Goal: Task Accomplishment & Management: Use online tool/utility

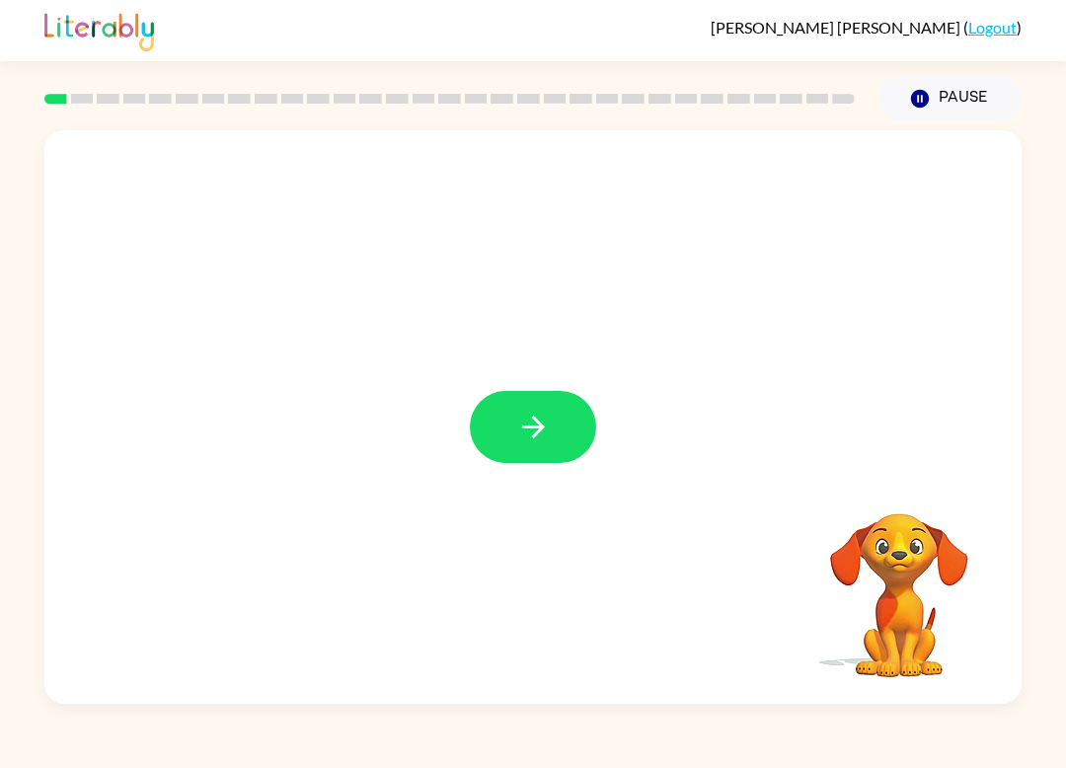
click at [474, 413] on button "button" at bounding box center [533, 427] width 126 height 72
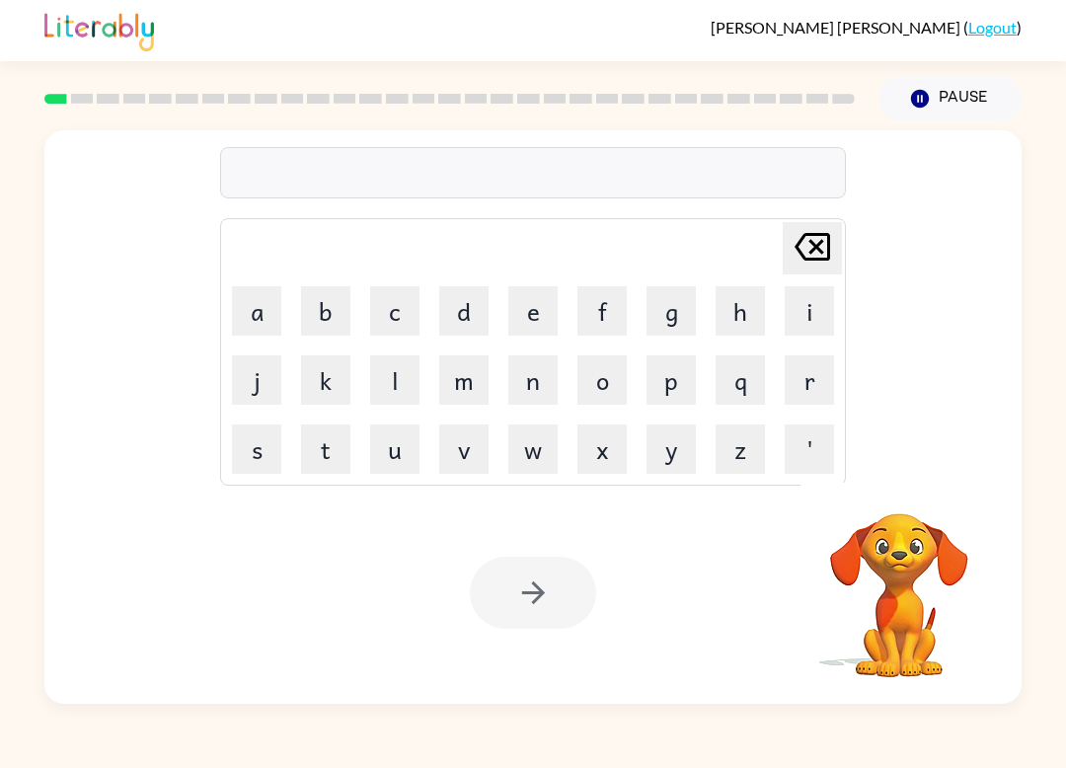
click at [392, 294] on button "c" at bounding box center [394, 310] width 49 height 49
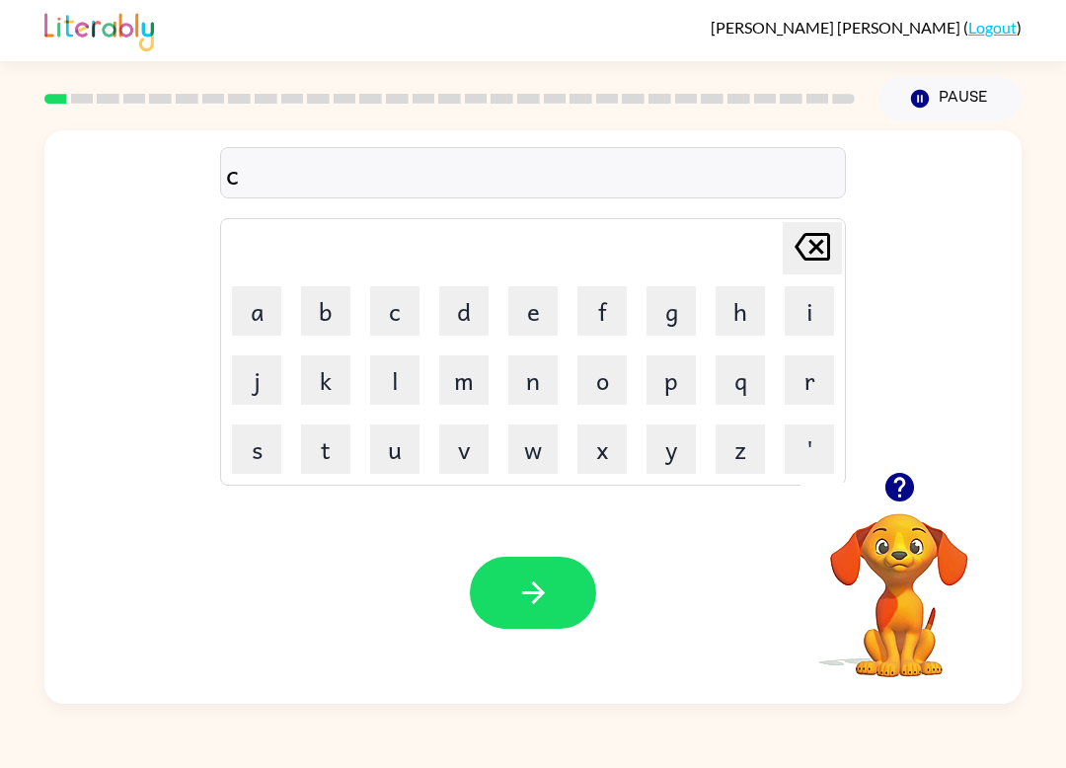
click at [808, 369] on button "r" at bounding box center [809, 379] width 49 height 49
click at [405, 305] on button "c" at bounding box center [394, 310] width 49 height 49
click at [547, 326] on button "e" at bounding box center [532, 310] width 49 height 49
click at [259, 459] on button "s" at bounding box center [256, 449] width 49 height 49
click at [562, 604] on button "button" at bounding box center [533, 593] width 126 height 72
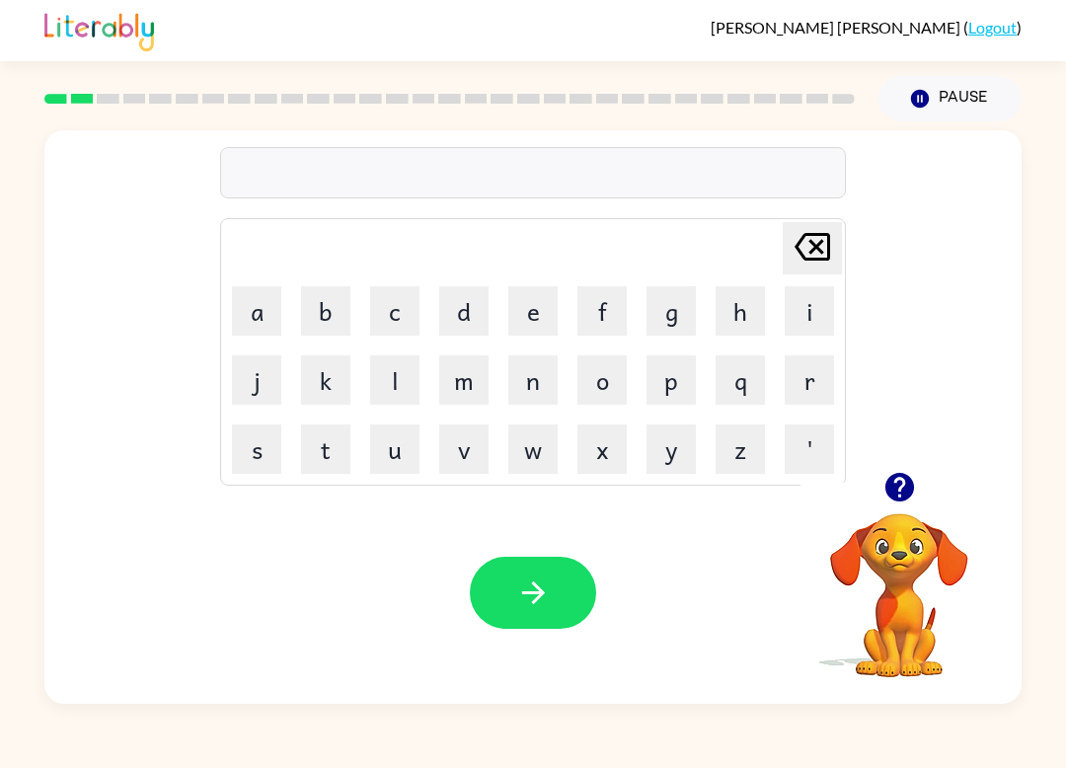
click at [677, 306] on button "g" at bounding box center [671, 310] width 49 height 49
click at [626, 373] on button "o" at bounding box center [602, 379] width 49 height 49
click at [547, 459] on button "w" at bounding box center [532, 449] width 49 height 49
click at [813, 227] on icon "[PERSON_NAME] last character input" at bounding box center [812, 246] width 47 height 47
click at [821, 252] on icon at bounding box center [813, 247] width 36 height 28
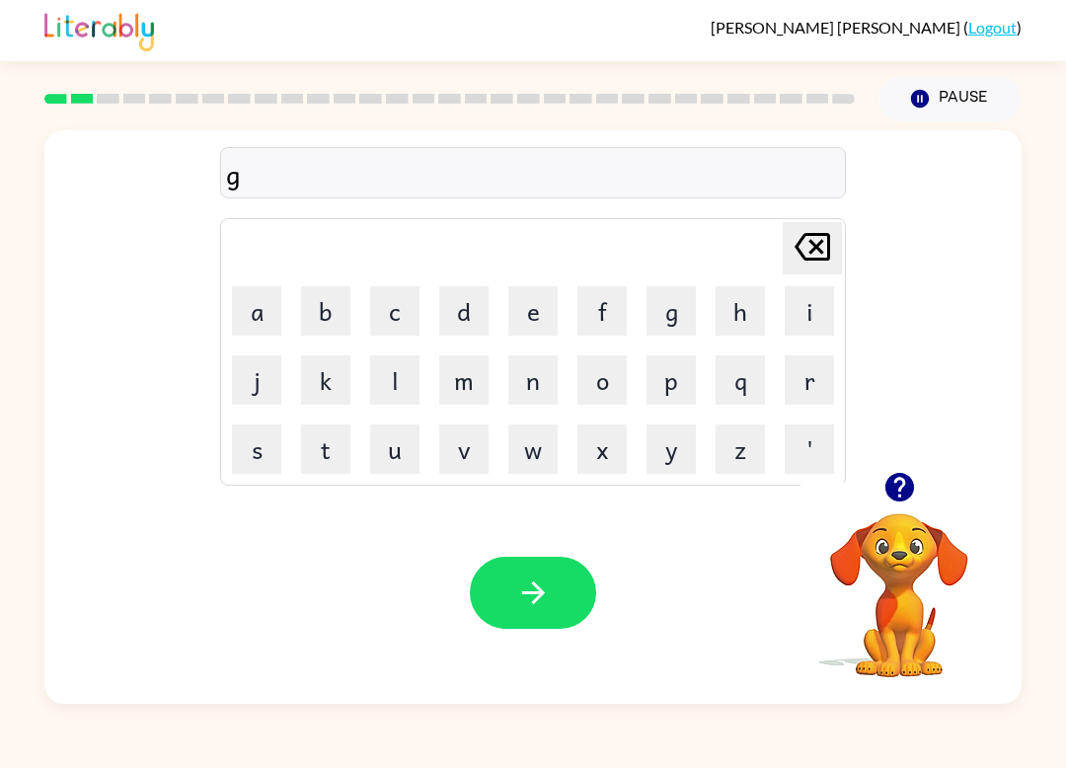
click at [388, 469] on button "u" at bounding box center [394, 449] width 49 height 49
click at [543, 378] on button "n" at bounding box center [532, 379] width 49 height 49
click at [789, 241] on icon "[PERSON_NAME] last character input" at bounding box center [812, 246] width 47 height 47
click at [792, 259] on icon "[PERSON_NAME] last character input" at bounding box center [812, 246] width 47 height 47
click at [623, 382] on button "o" at bounding box center [602, 379] width 49 height 49
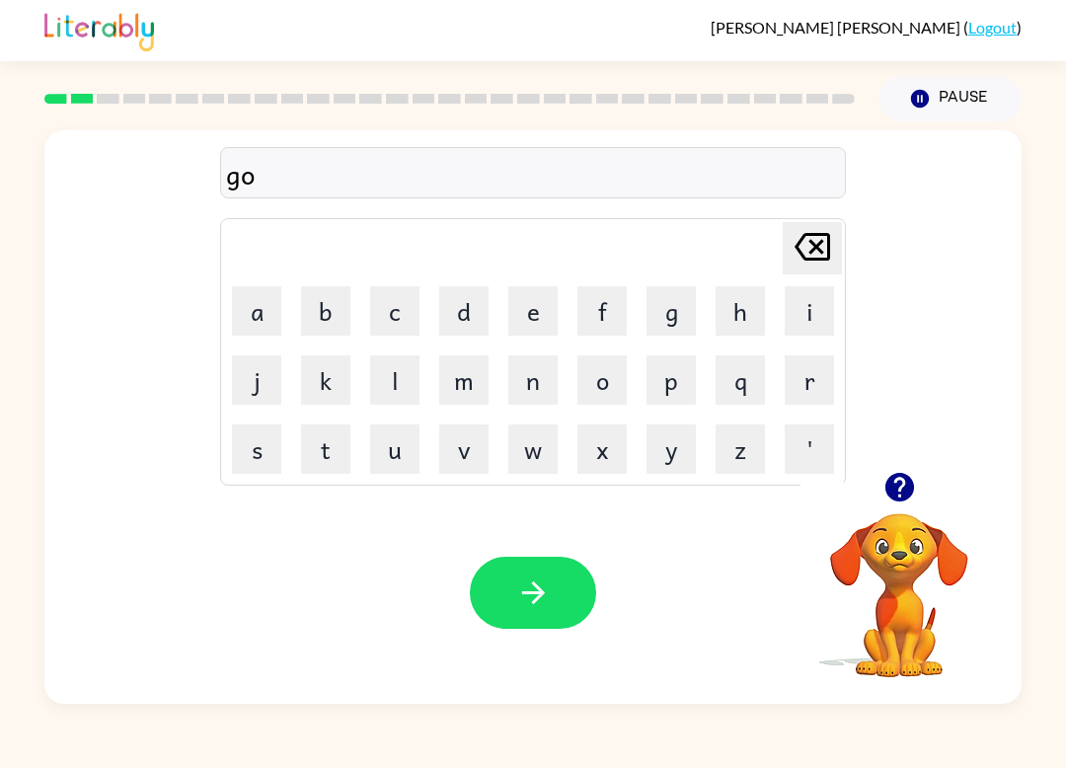
click at [516, 373] on button "n" at bounding box center [532, 379] width 49 height 49
click at [813, 247] on icon "[PERSON_NAME] last character input" at bounding box center [812, 246] width 47 height 47
click at [812, 246] on icon "[PERSON_NAME] last character input" at bounding box center [812, 246] width 47 height 47
click at [754, 299] on button "h" at bounding box center [740, 310] width 49 height 49
click at [374, 447] on button "u" at bounding box center [394, 449] width 49 height 49
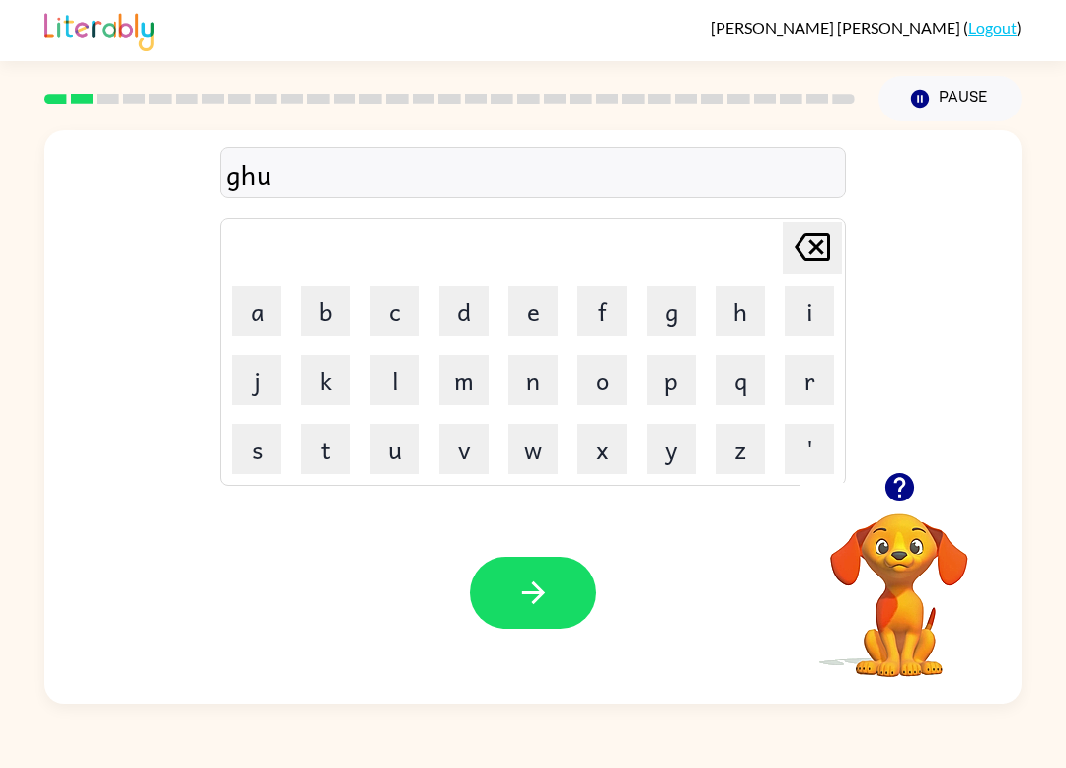
click at [578, 341] on td "f" at bounding box center [602, 310] width 67 height 67
click at [549, 389] on button "n" at bounding box center [532, 379] width 49 height 49
click at [907, 482] on icon "button" at bounding box center [899, 487] width 29 height 29
click at [812, 251] on icon at bounding box center [813, 247] width 36 height 28
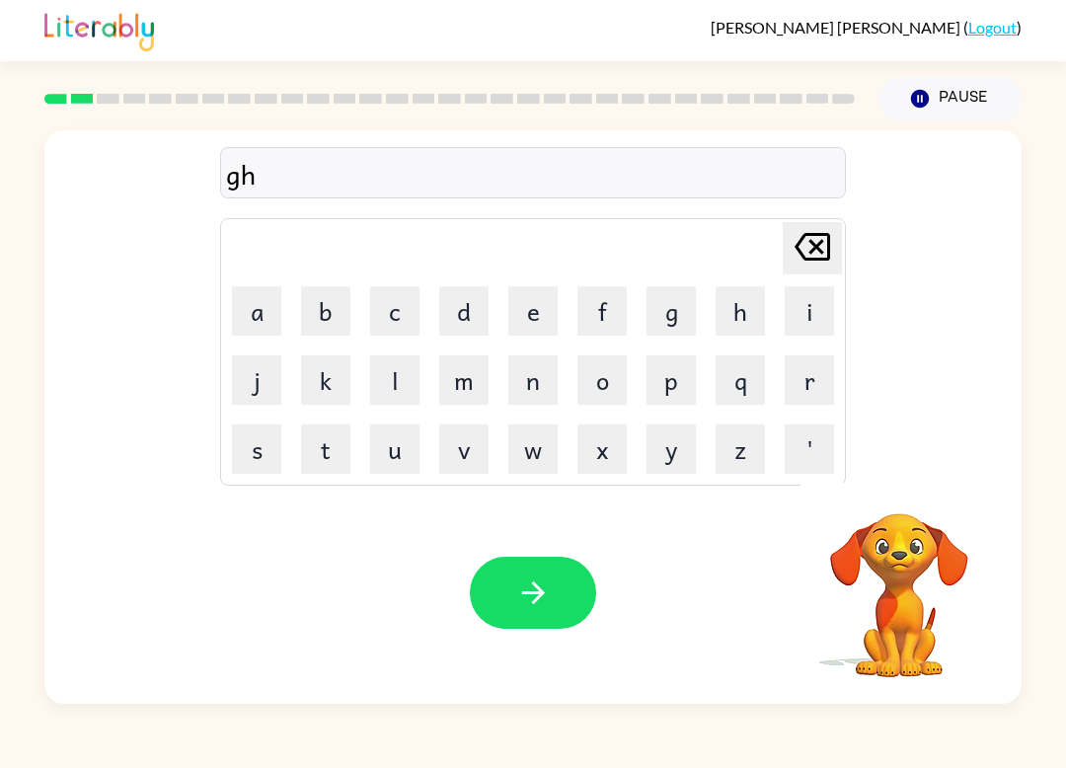
click at [831, 253] on icon "[PERSON_NAME] last character input" at bounding box center [812, 246] width 47 height 47
click at [613, 381] on button "o" at bounding box center [602, 379] width 49 height 49
click at [547, 380] on button "n" at bounding box center [532, 379] width 49 height 49
click at [566, 618] on button "button" at bounding box center [533, 593] width 126 height 72
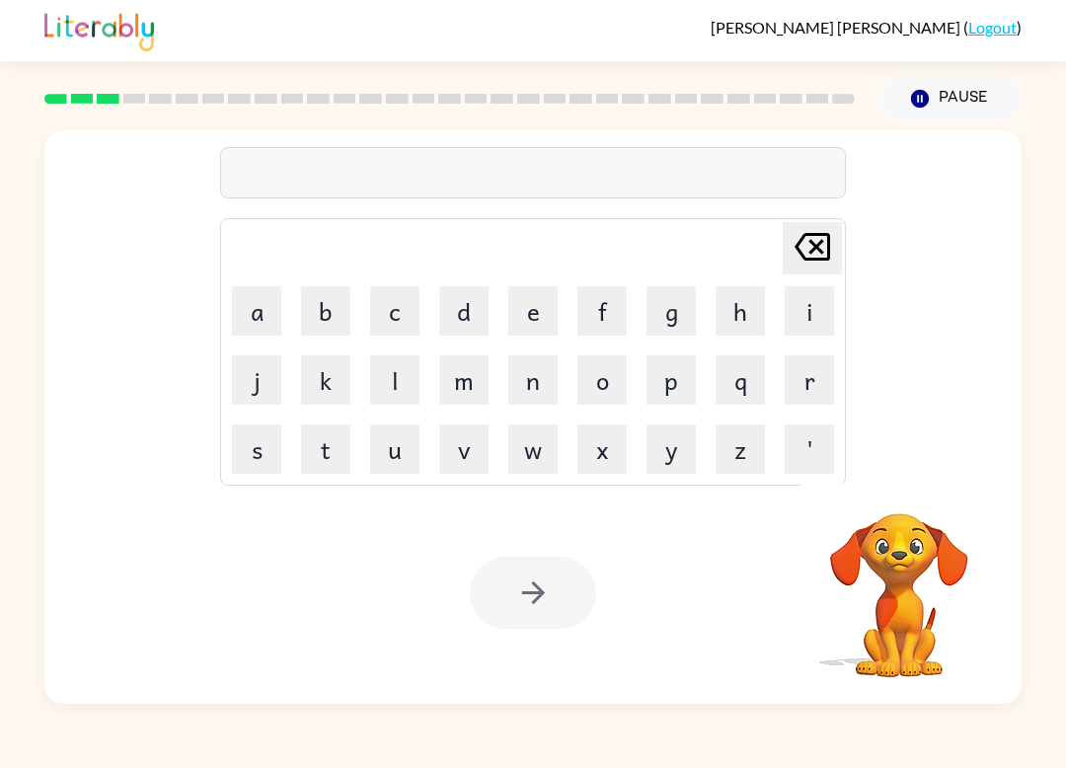
click at [554, 456] on button "w" at bounding box center [532, 449] width 49 height 49
click at [794, 318] on button "i" at bounding box center [809, 310] width 49 height 49
click at [371, 394] on button "l" at bounding box center [394, 379] width 49 height 49
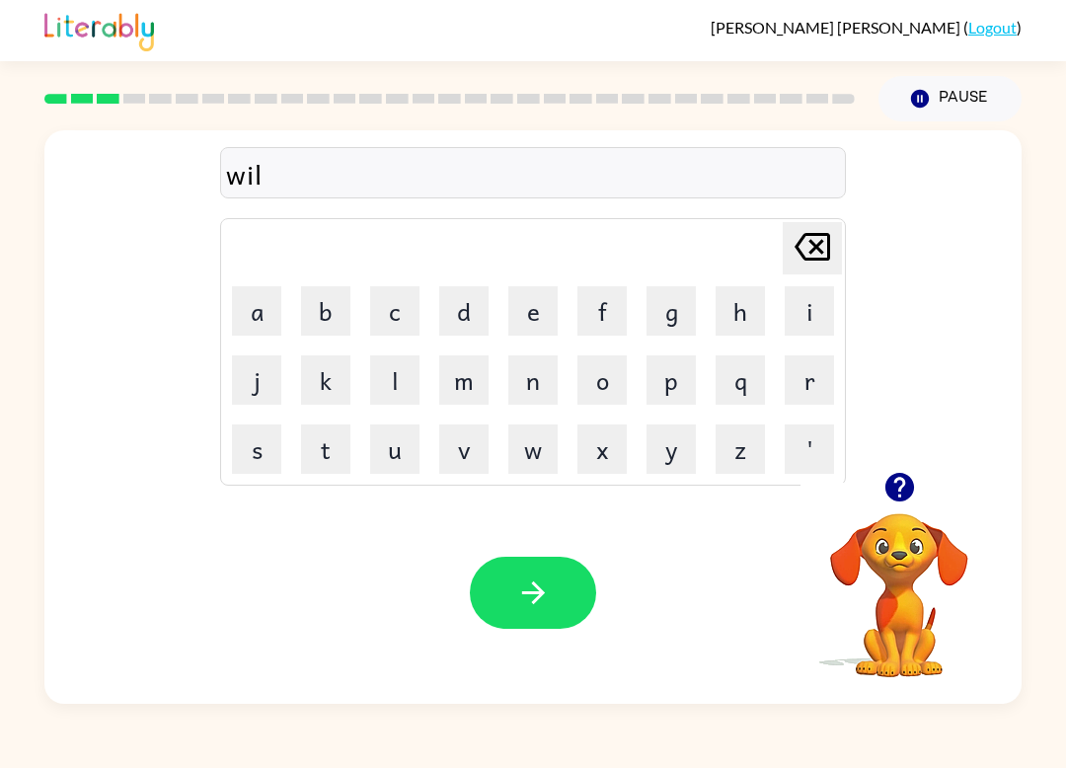
click at [466, 334] on button "d" at bounding box center [463, 310] width 49 height 49
click at [611, 305] on button "f" at bounding box center [602, 310] width 49 height 49
click at [809, 315] on button "i" at bounding box center [809, 310] width 49 height 49
click at [819, 371] on button "r" at bounding box center [809, 379] width 49 height 49
click at [526, 305] on button "e" at bounding box center [532, 310] width 49 height 49
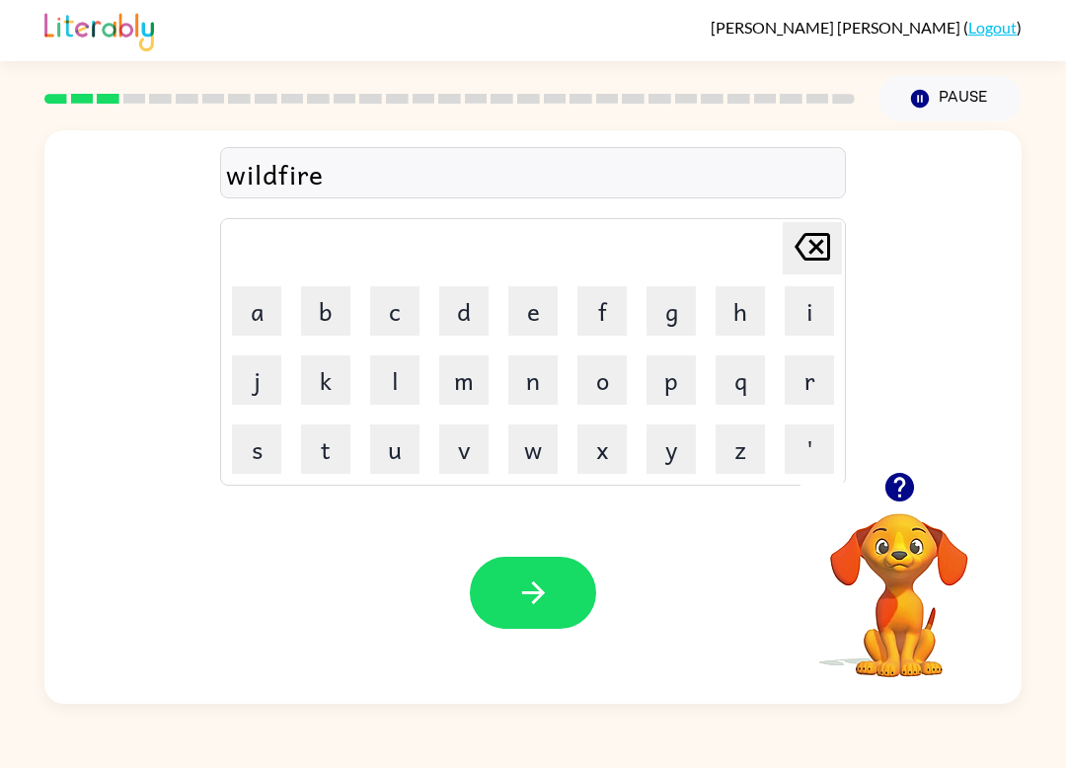
click at [551, 580] on button "button" at bounding box center [533, 593] width 126 height 72
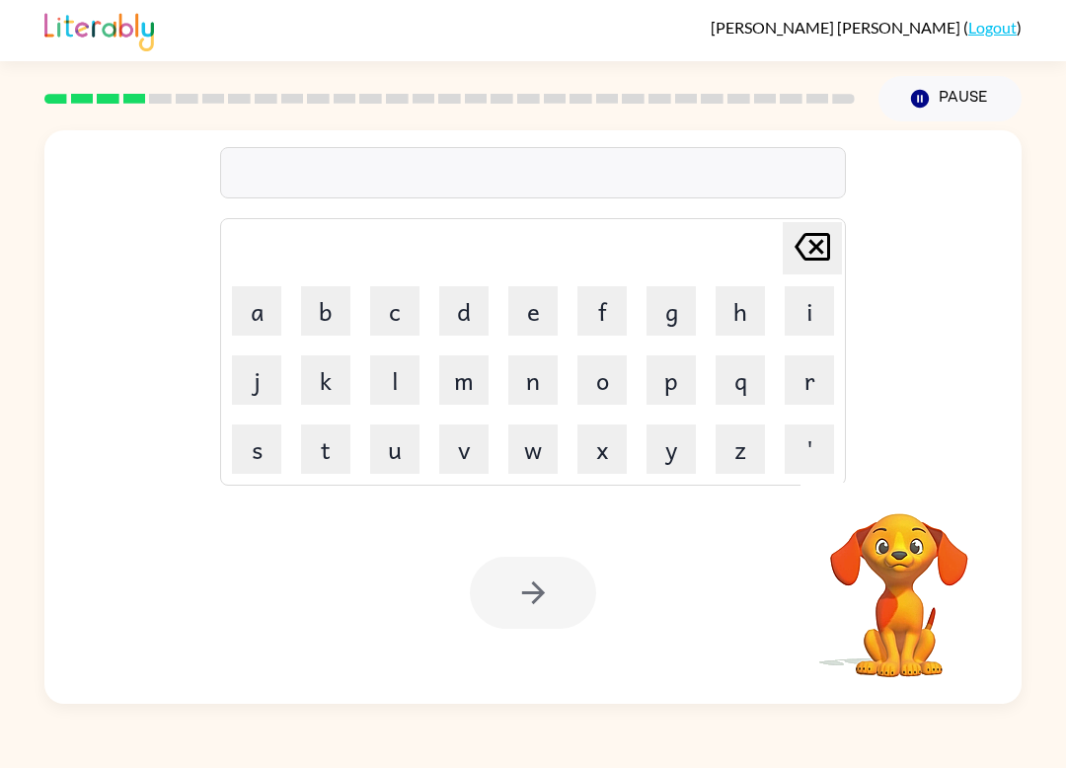
click at [266, 451] on button "s" at bounding box center [256, 449] width 49 height 49
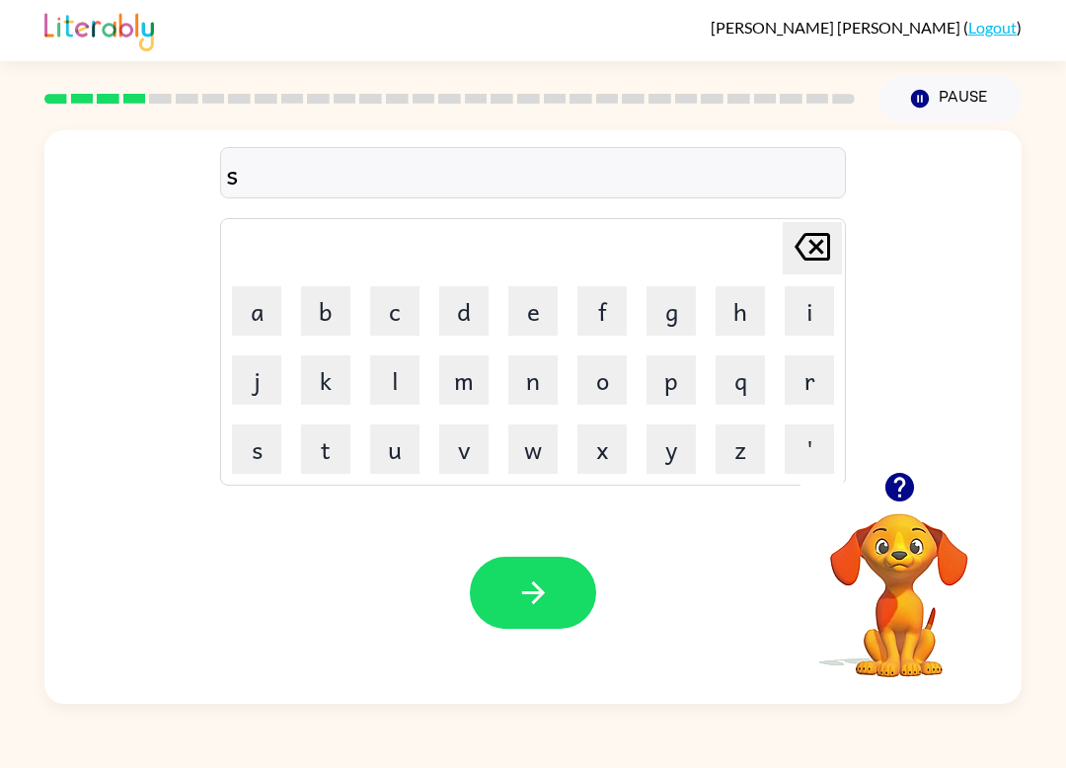
click at [323, 450] on button "t" at bounding box center [325, 449] width 49 height 49
click at [816, 384] on button "r" at bounding box center [809, 379] width 49 height 49
click at [401, 453] on button "u" at bounding box center [394, 449] width 49 height 49
click at [407, 298] on button "c" at bounding box center [394, 310] width 49 height 49
click at [337, 365] on button "k" at bounding box center [325, 379] width 49 height 49
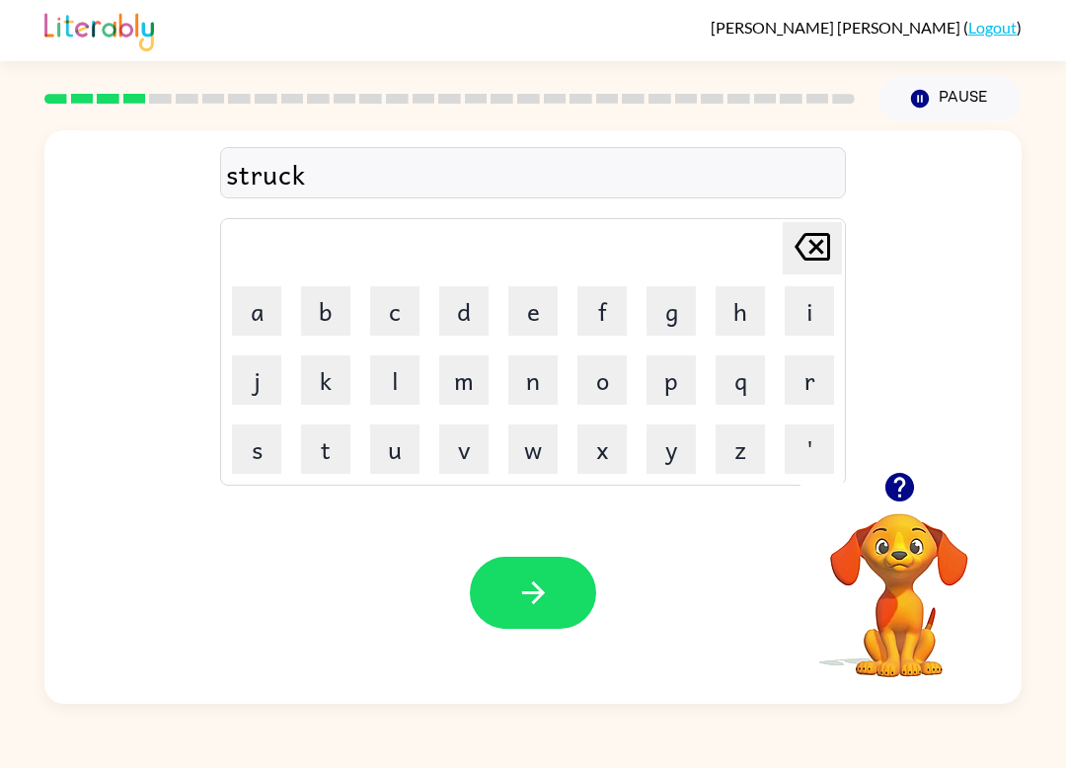
click at [509, 599] on button "button" at bounding box center [533, 593] width 126 height 72
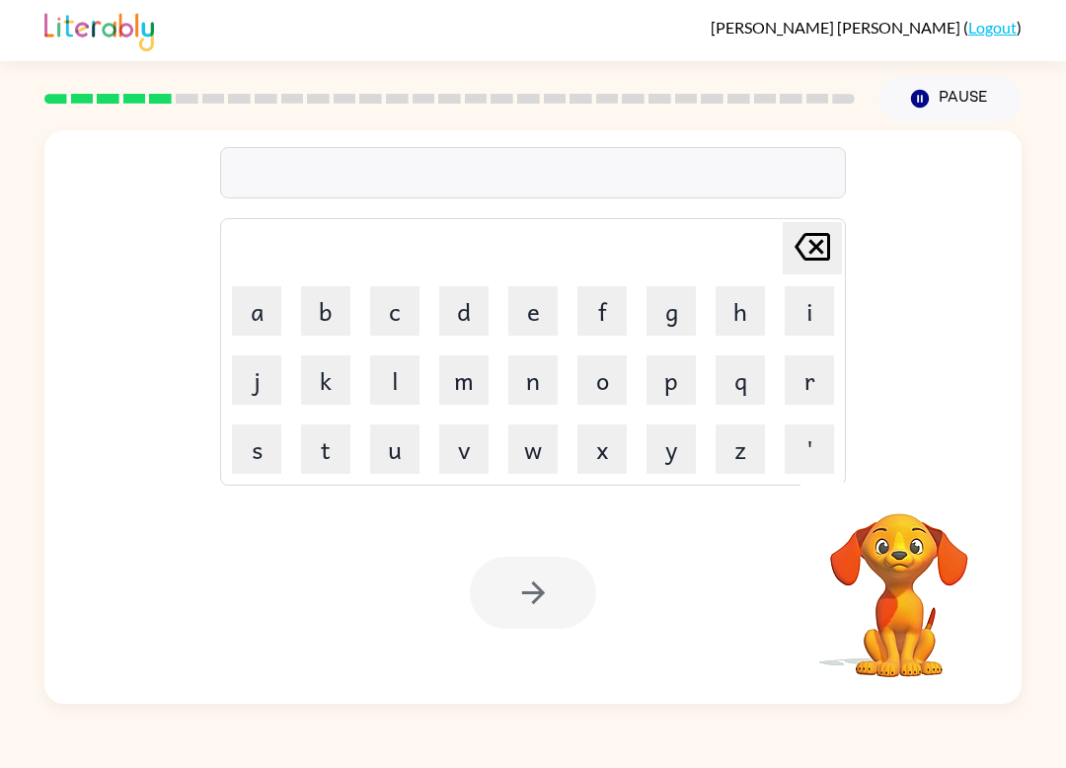
click at [396, 307] on button "c" at bounding box center [394, 310] width 49 height 49
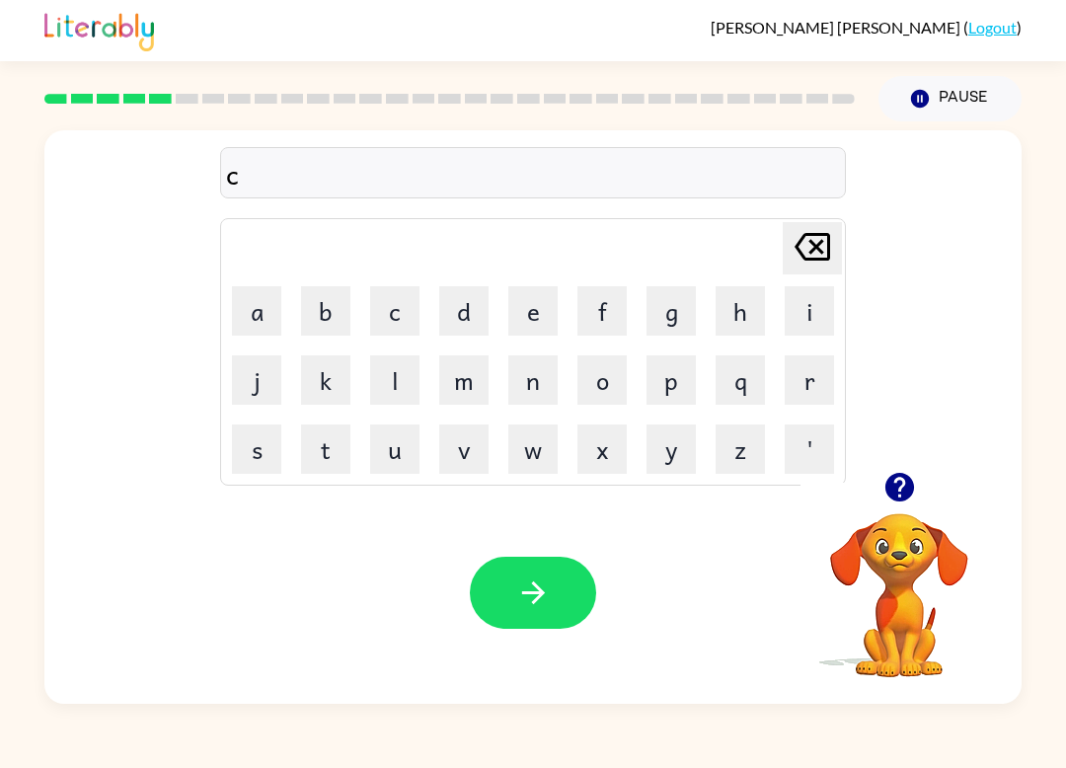
click at [819, 386] on button "r" at bounding box center [809, 379] width 49 height 49
click at [411, 441] on button "u" at bounding box center [394, 449] width 49 height 49
click at [816, 316] on button "i" at bounding box center [809, 310] width 49 height 49
click at [830, 237] on icon at bounding box center [813, 247] width 36 height 28
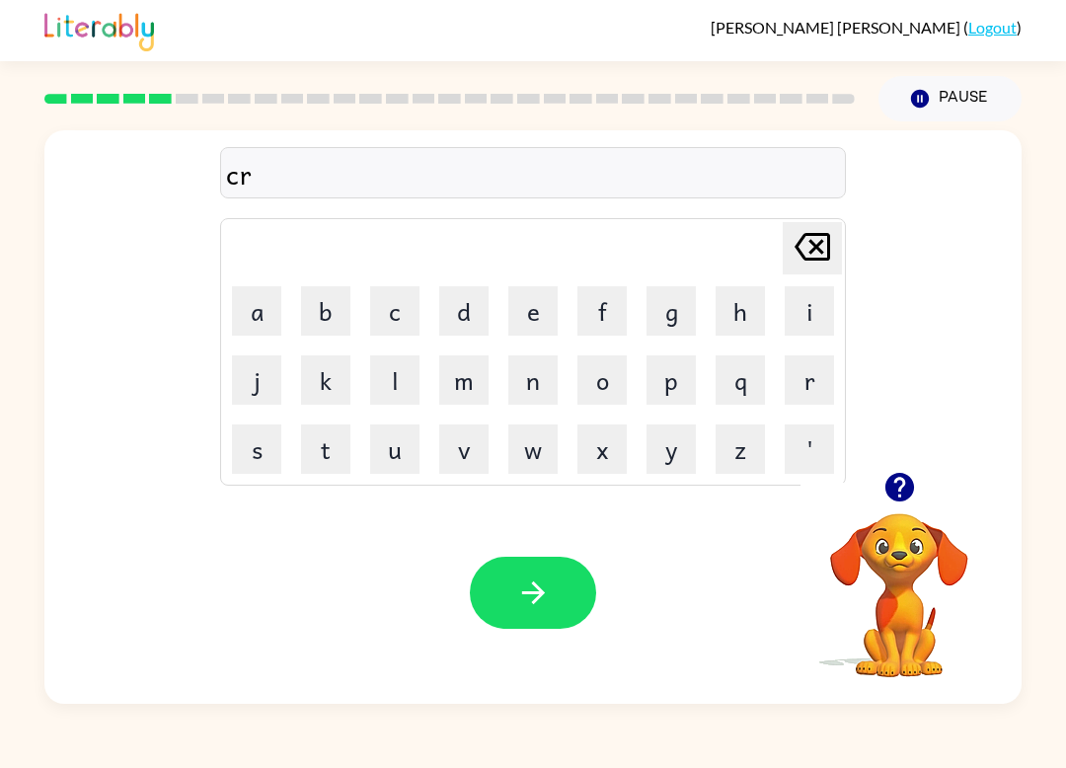
click at [401, 442] on button "u" at bounding box center [394, 449] width 49 height 49
click at [812, 322] on button "i" at bounding box center [809, 310] width 49 height 49
click at [677, 466] on button "y" at bounding box center [671, 449] width 49 height 49
click at [532, 306] on button "e" at bounding box center [532, 310] width 49 height 49
click at [266, 441] on button "s" at bounding box center [256, 449] width 49 height 49
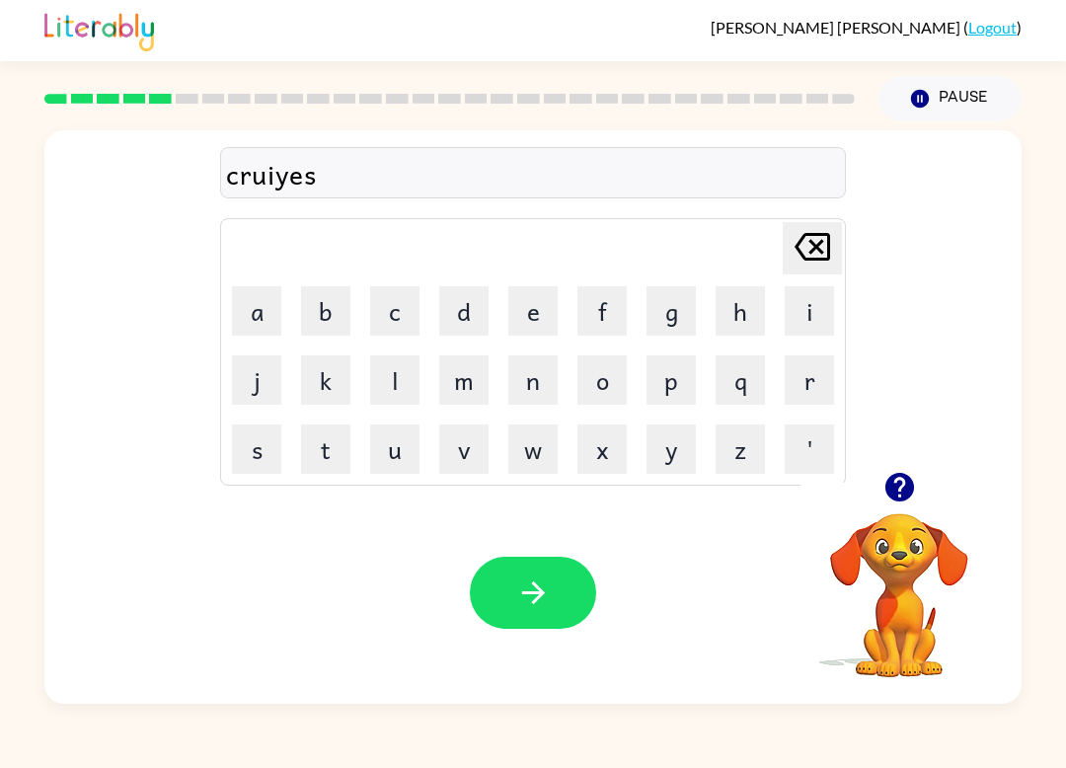
click at [574, 595] on button "button" at bounding box center [533, 593] width 126 height 72
click at [827, 385] on button "r" at bounding box center [809, 379] width 49 height 49
click at [805, 304] on button "i" at bounding box center [809, 310] width 49 height 49
click at [344, 444] on button "t" at bounding box center [325, 449] width 49 height 49
click at [801, 295] on button "i" at bounding box center [809, 310] width 49 height 49
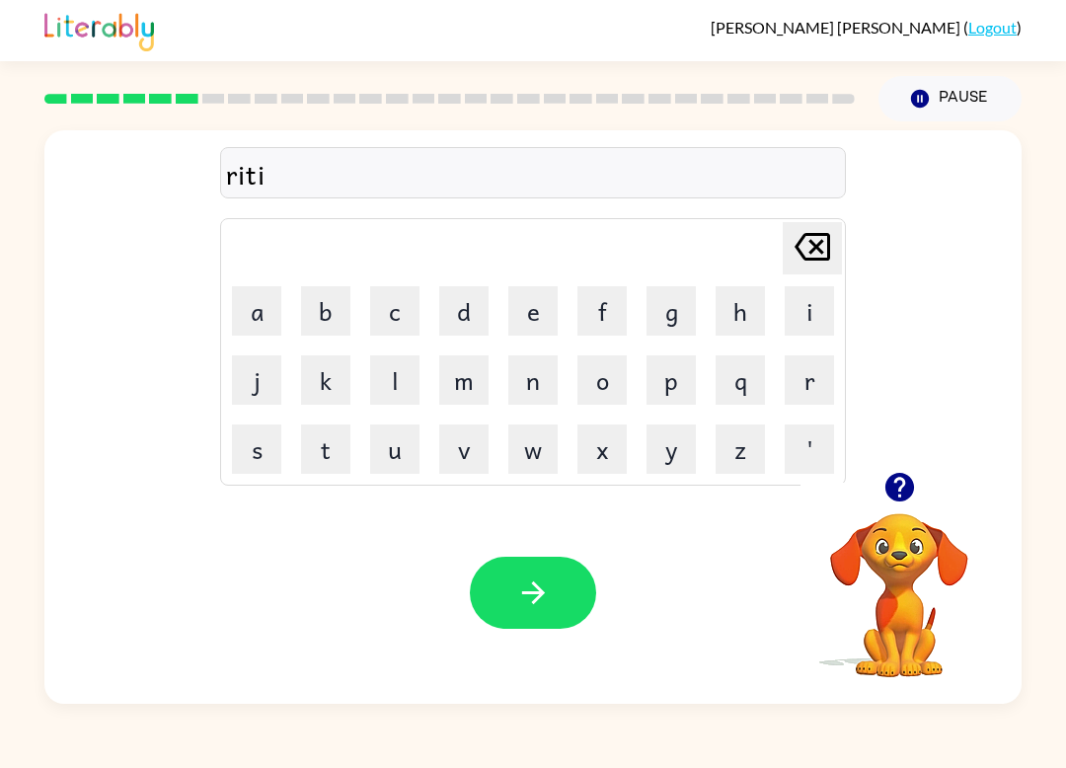
click at [799, 383] on button "r" at bounding box center [809, 379] width 49 height 49
click at [603, 377] on button "o" at bounding box center [602, 379] width 49 height 49
click at [461, 384] on button "m" at bounding box center [463, 379] width 49 height 49
click at [533, 288] on button "e" at bounding box center [532, 310] width 49 height 49
click at [547, 381] on button "n" at bounding box center [532, 379] width 49 height 49
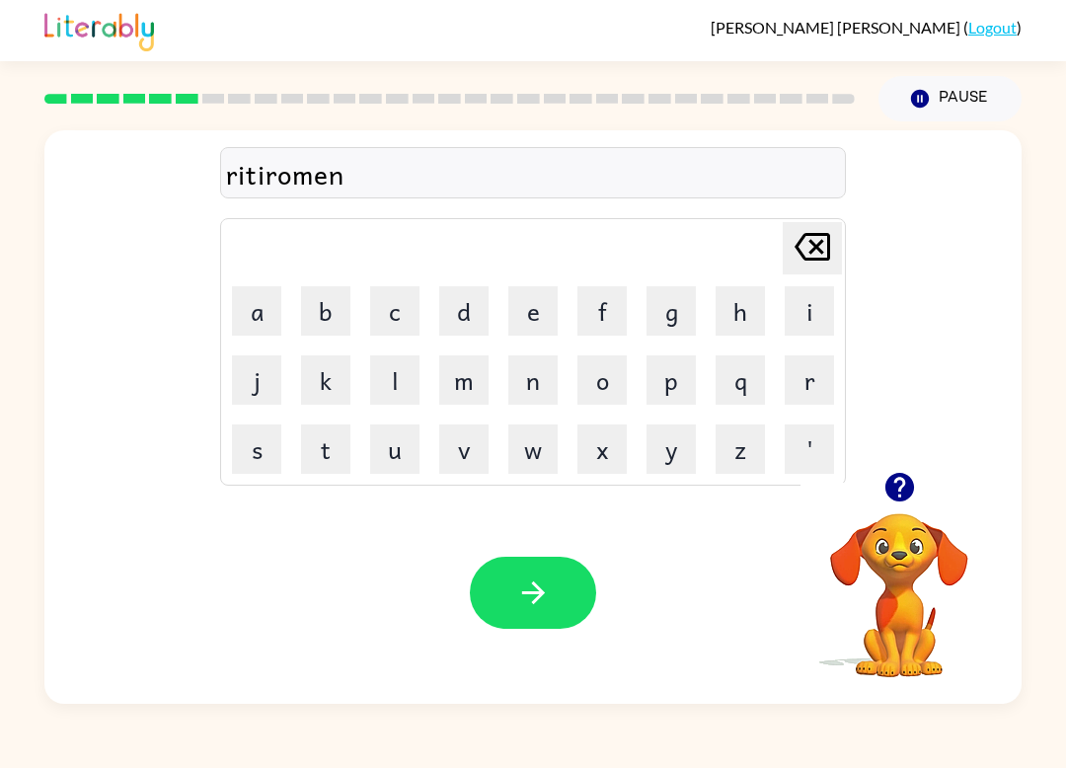
click at [322, 447] on button "t" at bounding box center [325, 449] width 49 height 49
click at [512, 581] on button "button" at bounding box center [533, 593] width 126 height 72
click at [332, 426] on button "t" at bounding box center [325, 449] width 49 height 49
click at [801, 301] on button "i" at bounding box center [809, 310] width 49 height 49
click at [408, 302] on button "c" at bounding box center [394, 310] width 49 height 49
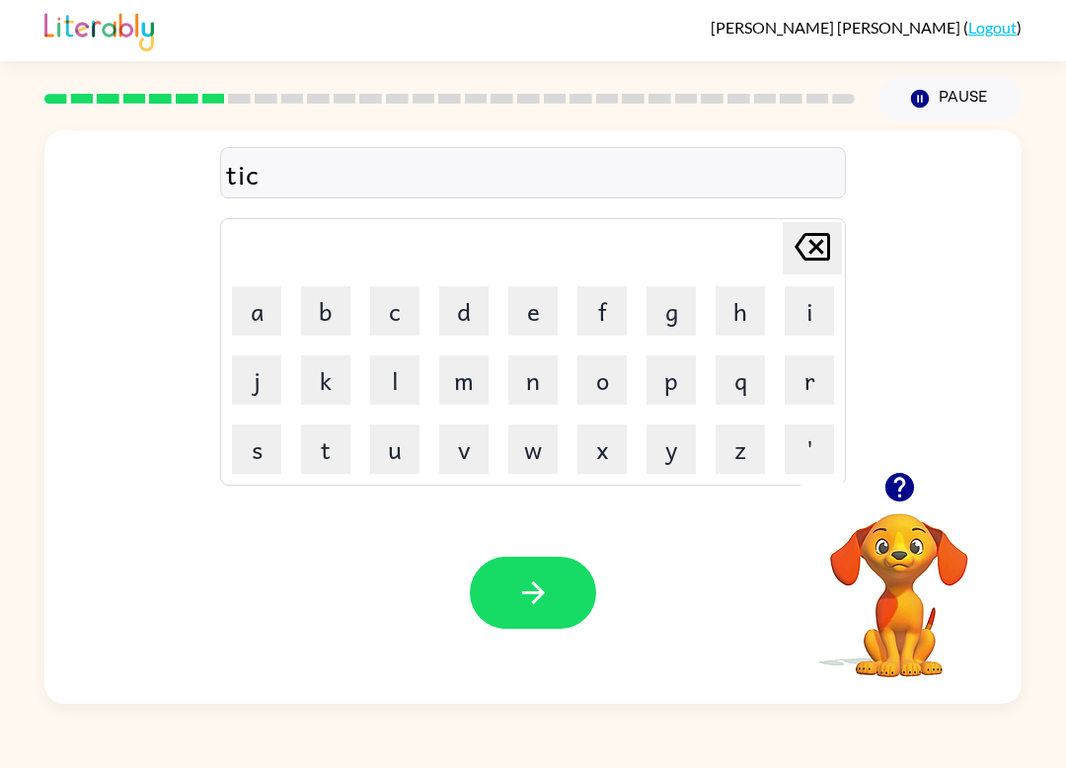
click at [403, 376] on button "l" at bounding box center [394, 379] width 49 height 49
click at [545, 321] on button "e" at bounding box center [532, 310] width 49 height 49
click at [580, 581] on button "button" at bounding box center [533, 593] width 126 height 72
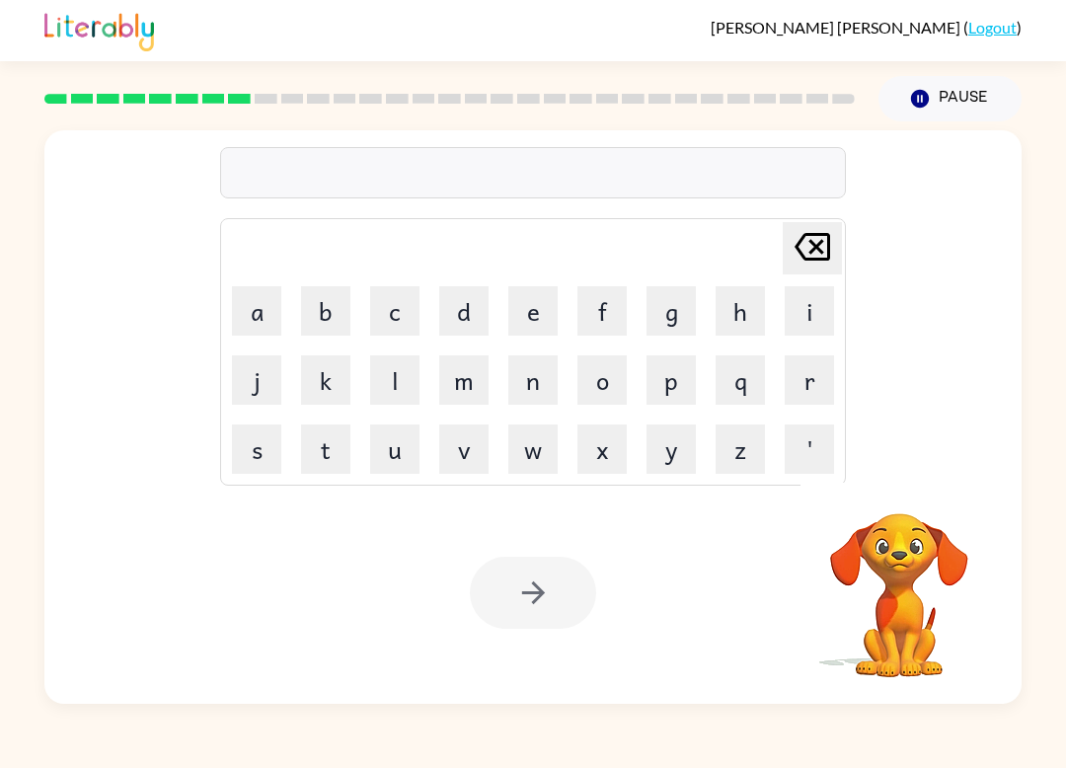
click at [256, 447] on button "s" at bounding box center [256, 449] width 49 height 49
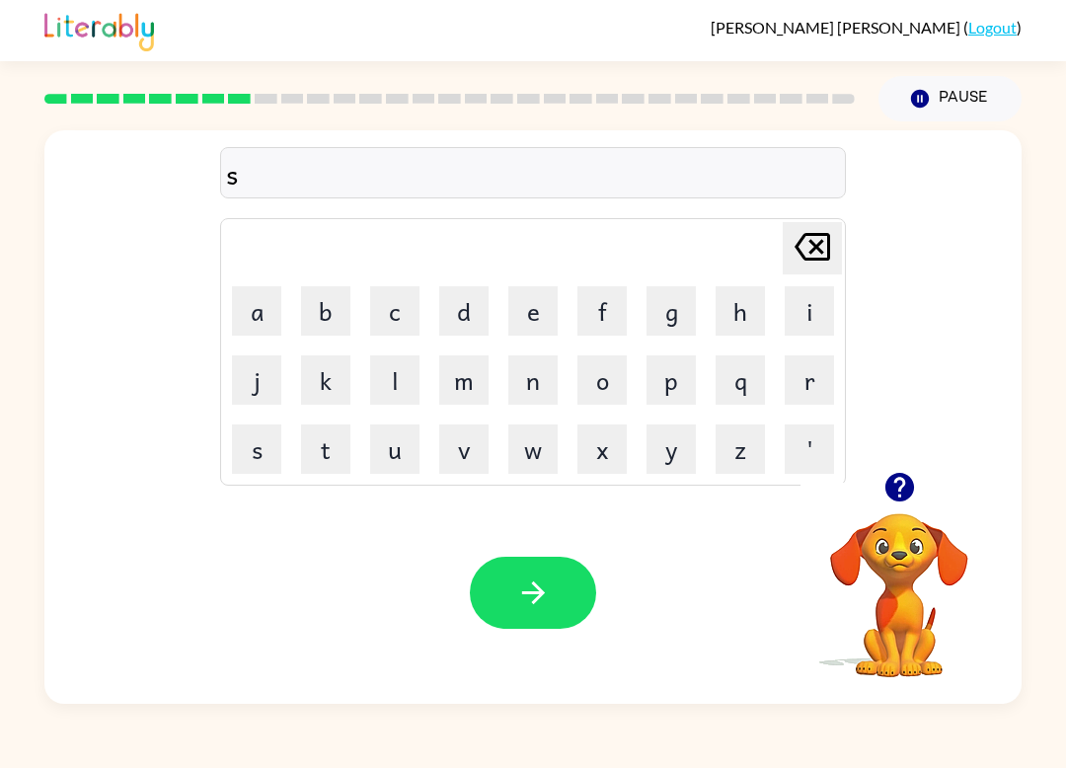
click at [682, 383] on button "p" at bounding box center [671, 379] width 49 height 49
click at [532, 311] on button "e" at bounding box center [532, 310] width 49 height 49
click at [387, 291] on button "c" at bounding box center [394, 310] width 49 height 49
click at [893, 506] on button "button" at bounding box center [900, 487] width 50 height 50
click at [338, 451] on button "t" at bounding box center [325, 449] width 49 height 49
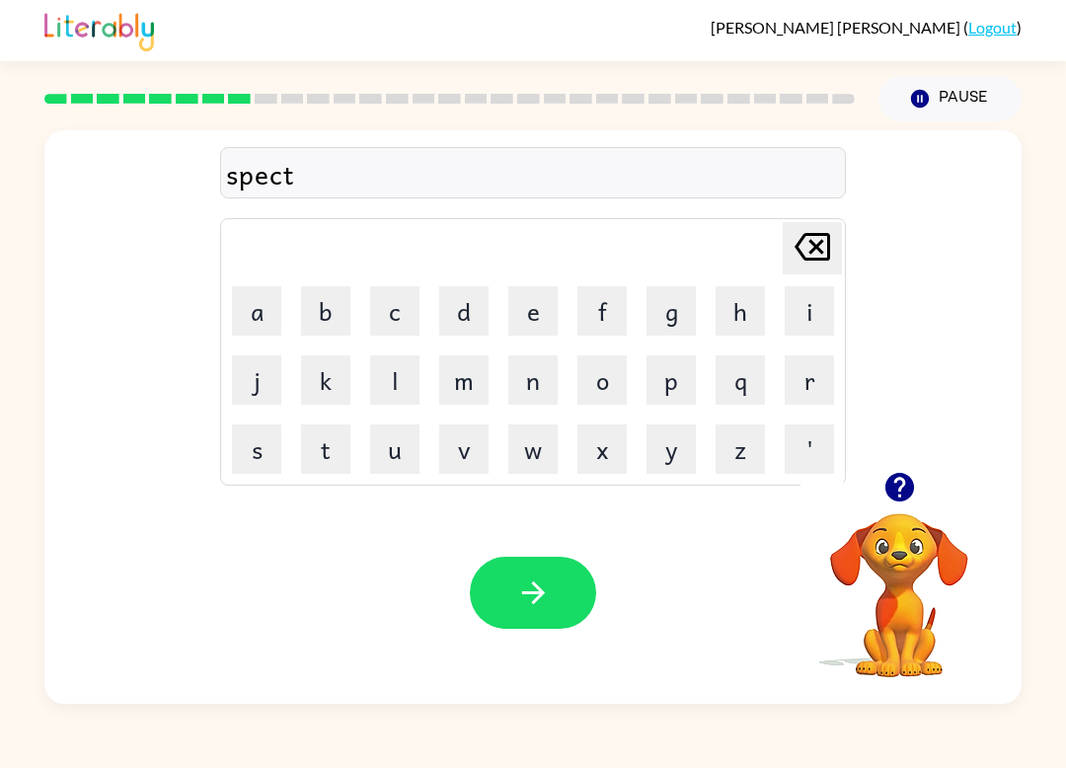
click at [268, 320] on button "a" at bounding box center [256, 310] width 49 height 49
click at [393, 326] on button "c" at bounding box center [394, 310] width 49 height 49
click at [587, 403] on button "o" at bounding box center [602, 379] width 49 height 49
click at [405, 387] on button "l" at bounding box center [394, 379] width 49 height 49
click at [522, 327] on button "e" at bounding box center [532, 310] width 49 height 49
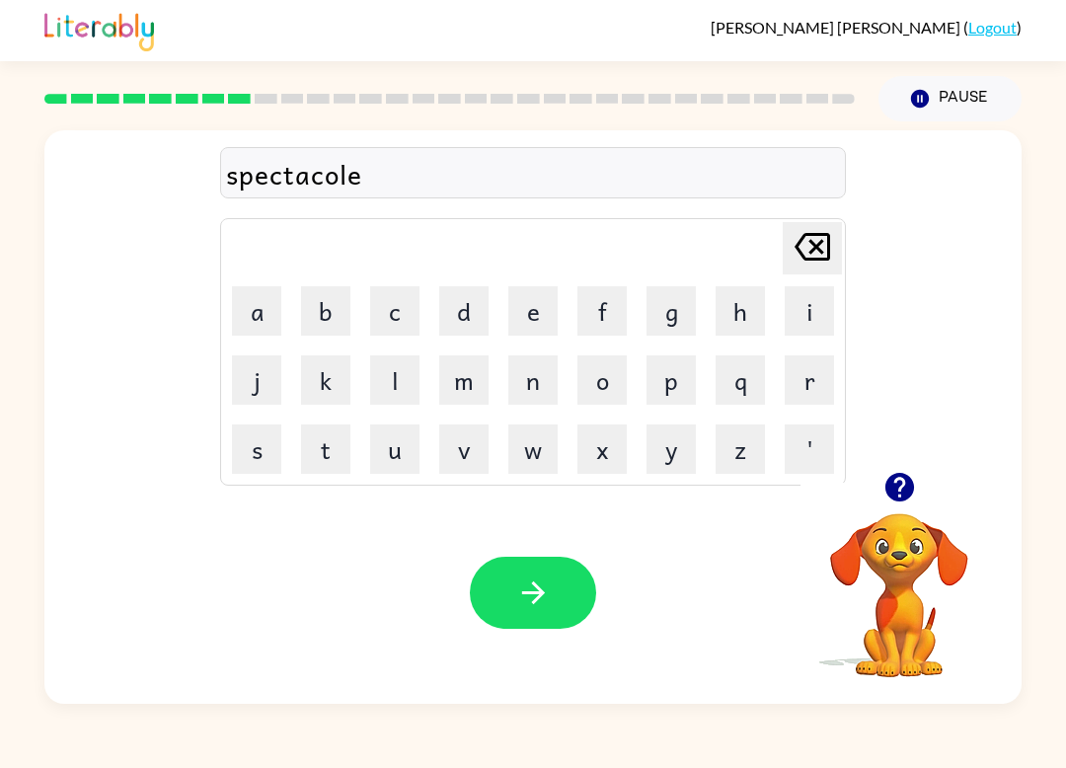
click at [564, 620] on button "button" at bounding box center [533, 593] width 126 height 72
click at [829, 367] on button "r" at bounding box center [809, 379] width 49 height 49
click at [510, 307] on button "e" at bounding box center [532, 310] width 49 height 49
click at [611, 317] on button "f" at bounding box center [602, 310] width 49 height 49
click at [611, 375] on button "o" at bounding box center [602, 379] width 49 height 49
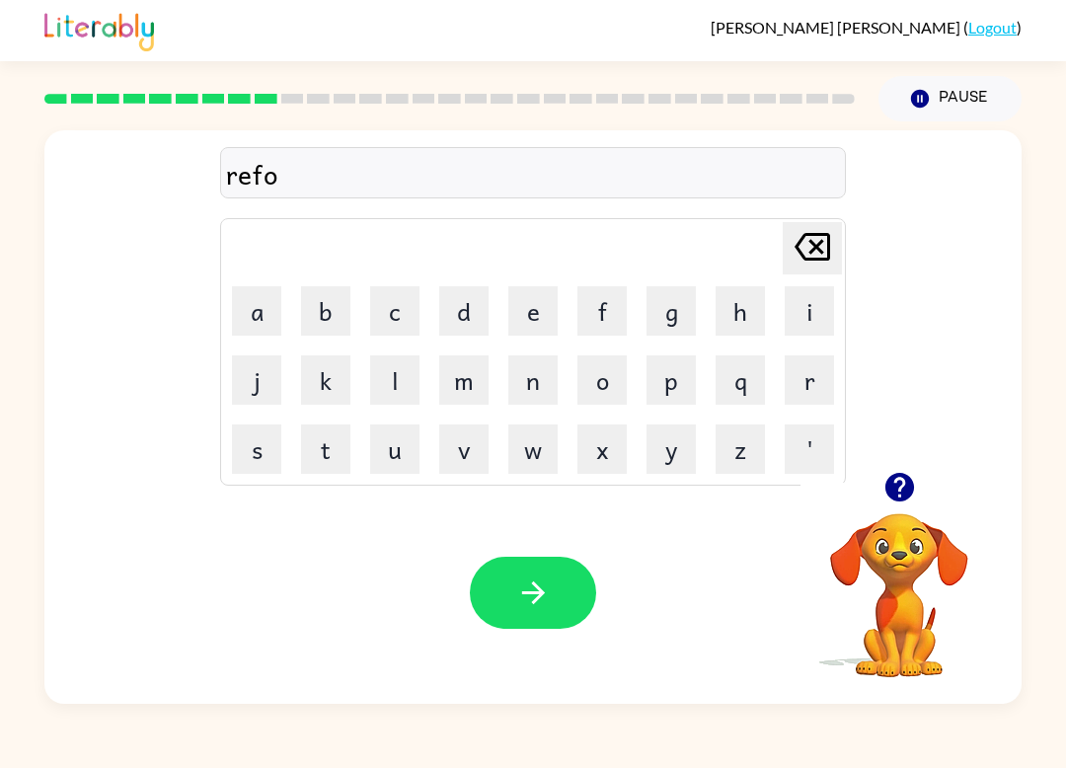
click at [809, 382] on button "r" at bounding box center [809, 379] width 49 height 49
click at [530, 316] on button "e" at bounding box center [532, 310] width 49 height 49
click at [255, 453] on button "s" at bounding box center [256, 449] width 49 height 49
click at [329, 470] on button "t" at bounding box center [325, 449] width 49 height 49
click at [546, 569] on button "button" at bounding box center [533, 593] width 126 height 72
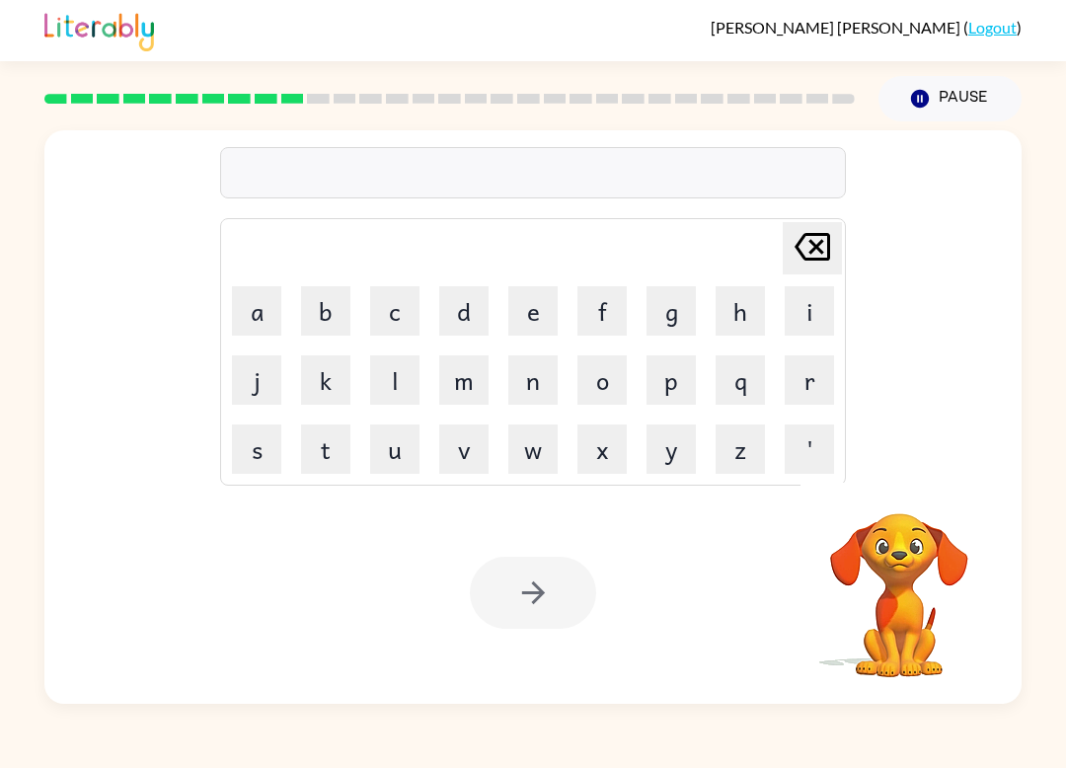
click at [666, 379] on button "p" at bounding box center [671, 379] width 49 height 49
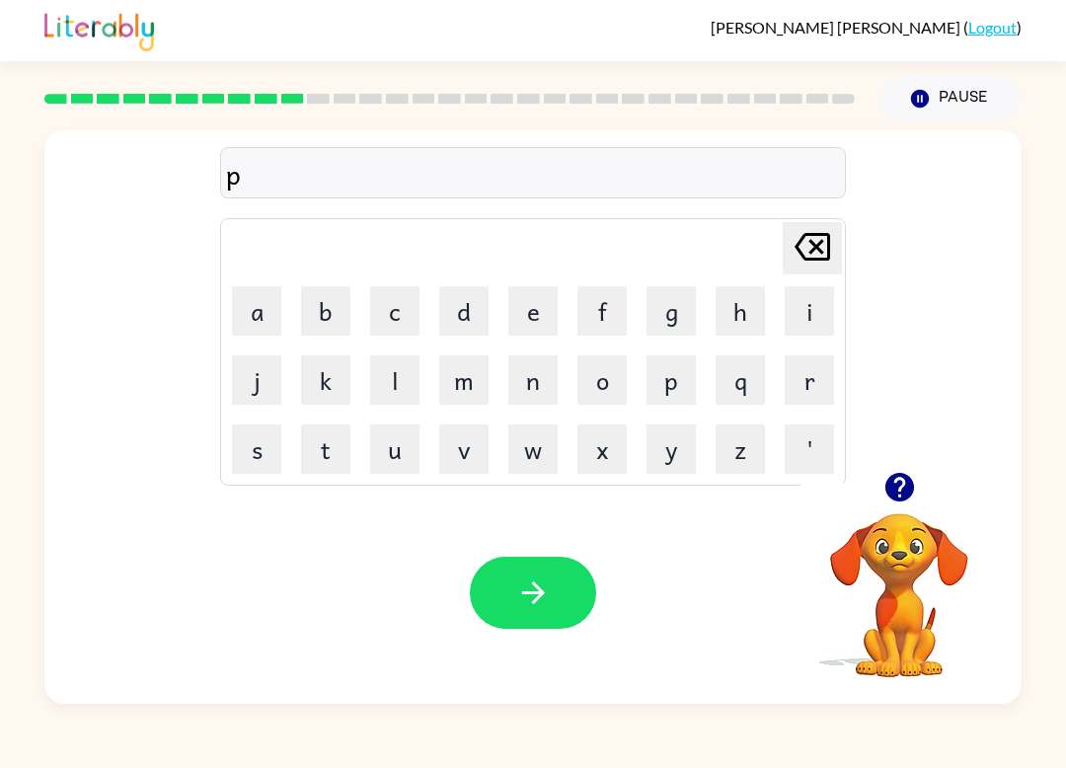
click at [810, 365] on button "r" at bounding box center [809, 379] width 49 height 49
click at [533, 289] on button "e" at bounding box center [532, 310] width 49 height 49
click at [735, 317] on button "h" at bounding box center [740, 310] width 49 height 49
click at [815, 299] on button "i" at bounding box center [809, 310] width 49 height 49
click at [330, 440] on button "t" at bounding box center [325, 449] width 49 height 49
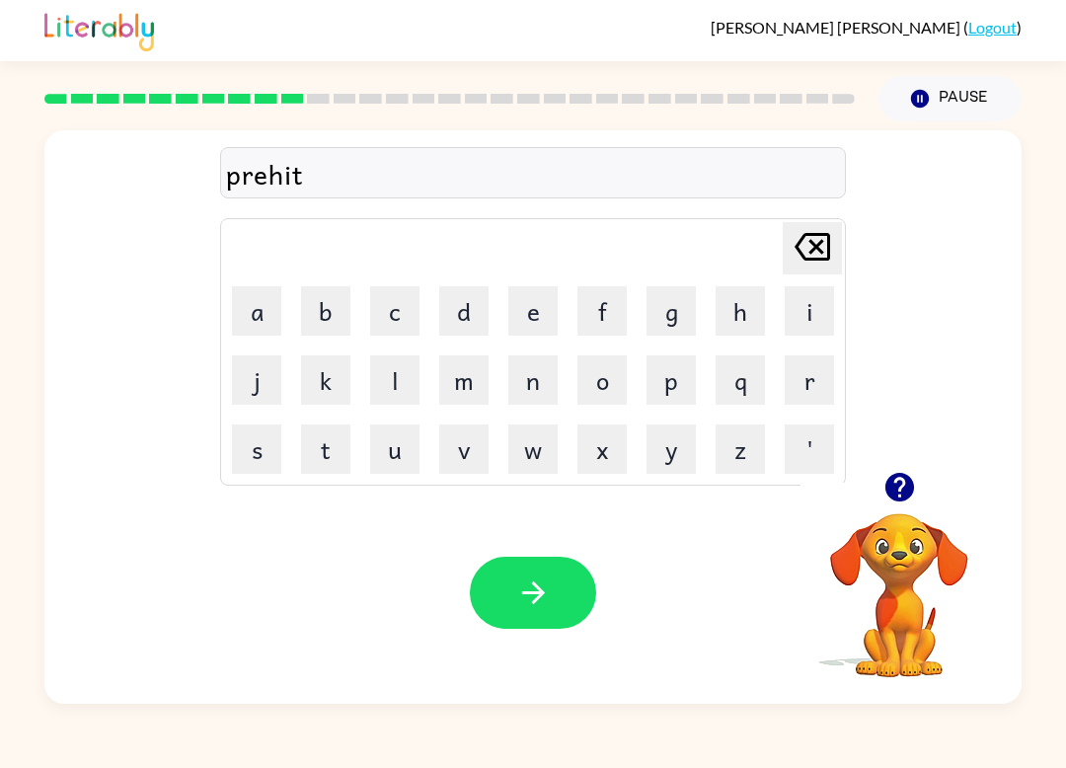
click at [562, 551] on div "Your browser must support playing .mp4 files to use Literably. Please try using…" at bounding box center [532, 593] width 977 height 222
click at [552, 568] on button "button" at bounding box center [533, 593] width 126 height 72
click at [535, 471] on button "w" at bounding box center [532, 449] width 49 height 49
click at [813, 313] on button "i" at bounding box center [809, 310] width 49 height 49
click at [261, 463] on button "s" at bounding box center [256, 449] width 49 height 49
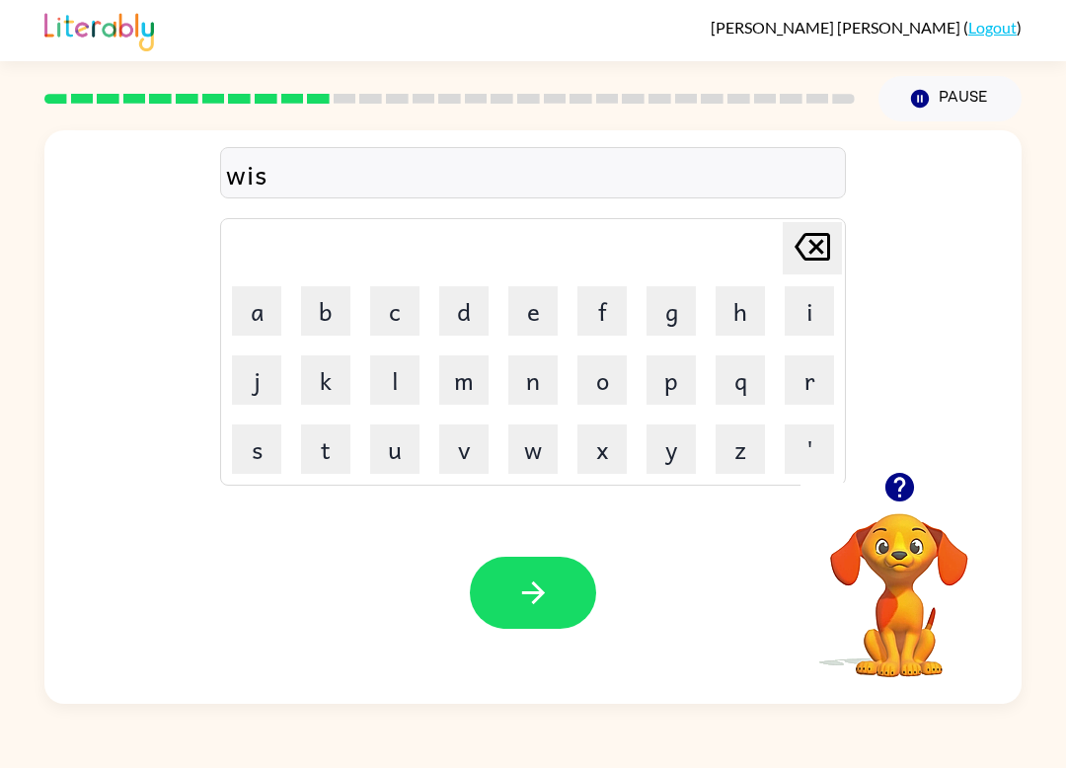
click at [534, 329] on button "e" at bounding box center [532, 310] width 49 height 49
click at [555, 577] on button "button" at bounding box center [533, 593] width 126 height 72
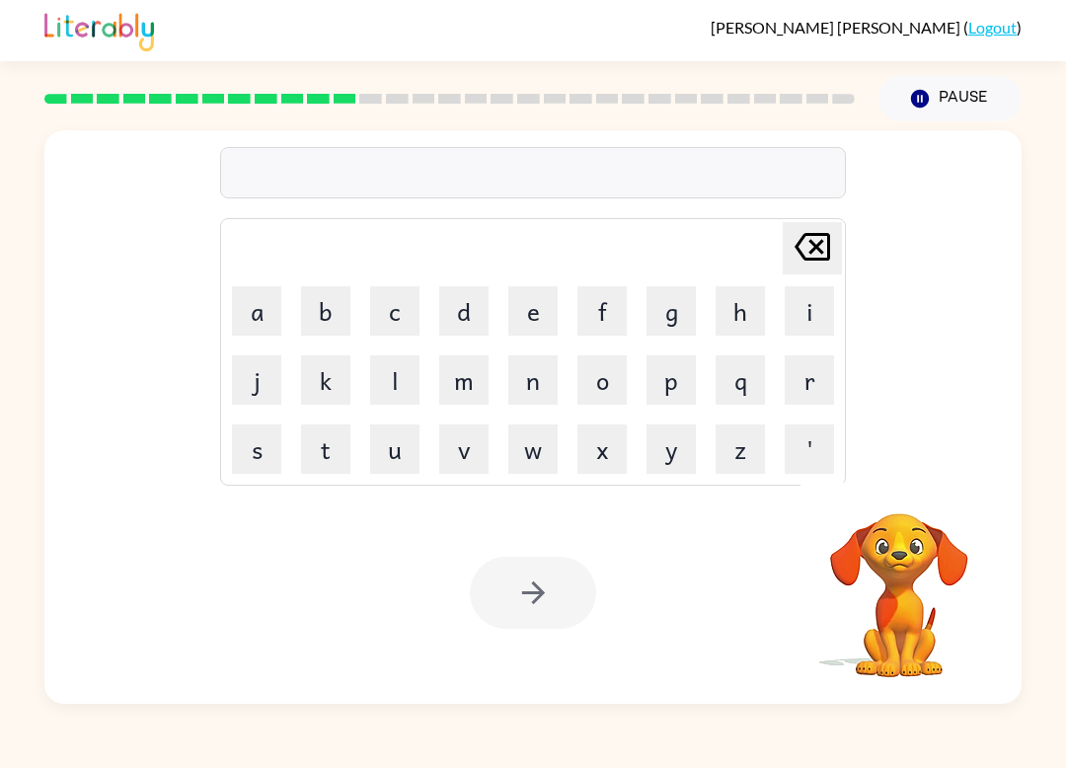
click at [554, 447] on button "w" at bounding box center [532, 449] width 49 height 49
click at [532, 308] on button "e" at bounding box center [532, 310] width 49 height 49
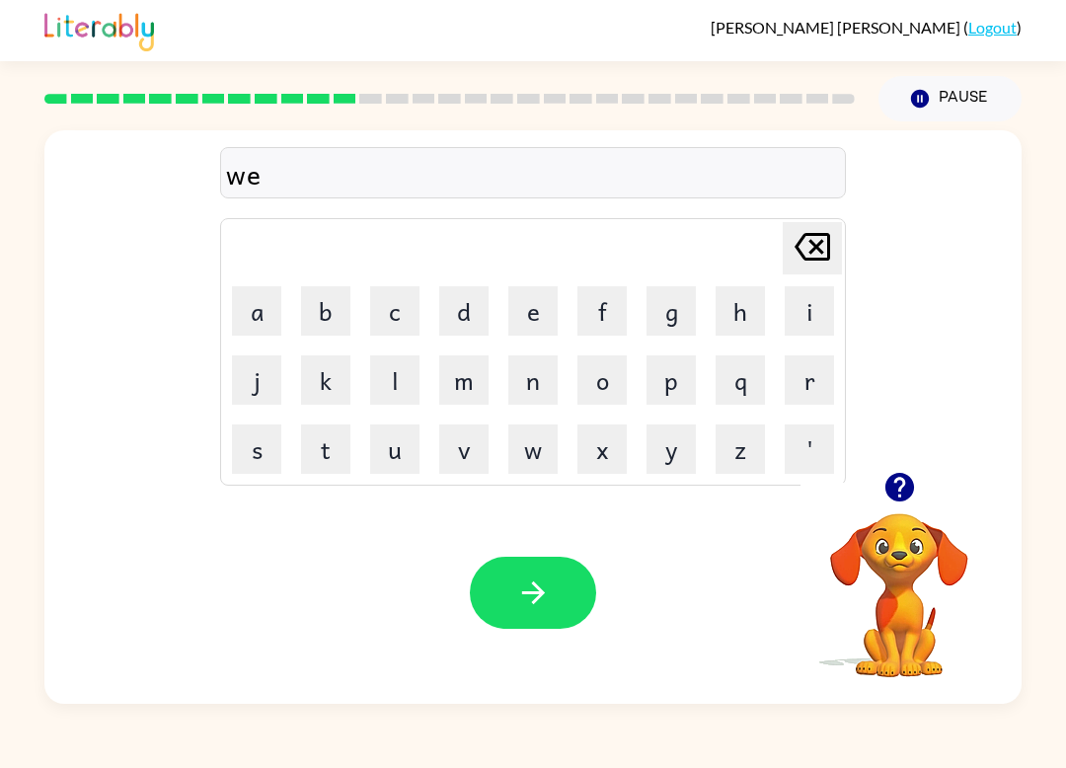
click at [390, 374] on button "l" at bounding box center [394, 379] width 49 height 49
click at [328, 316] on button "b" at bounding box center [325, 310] width 49 height 49
click at [613, 380] on button "o" at bounding box center [602, 379] width 49 height 49
click at [546, 389] on button "n" at bounding box center [532, 379] width 49 height 49
click at [532, 319] on button "e" at bounding box center [532, 310] width 49 height 49
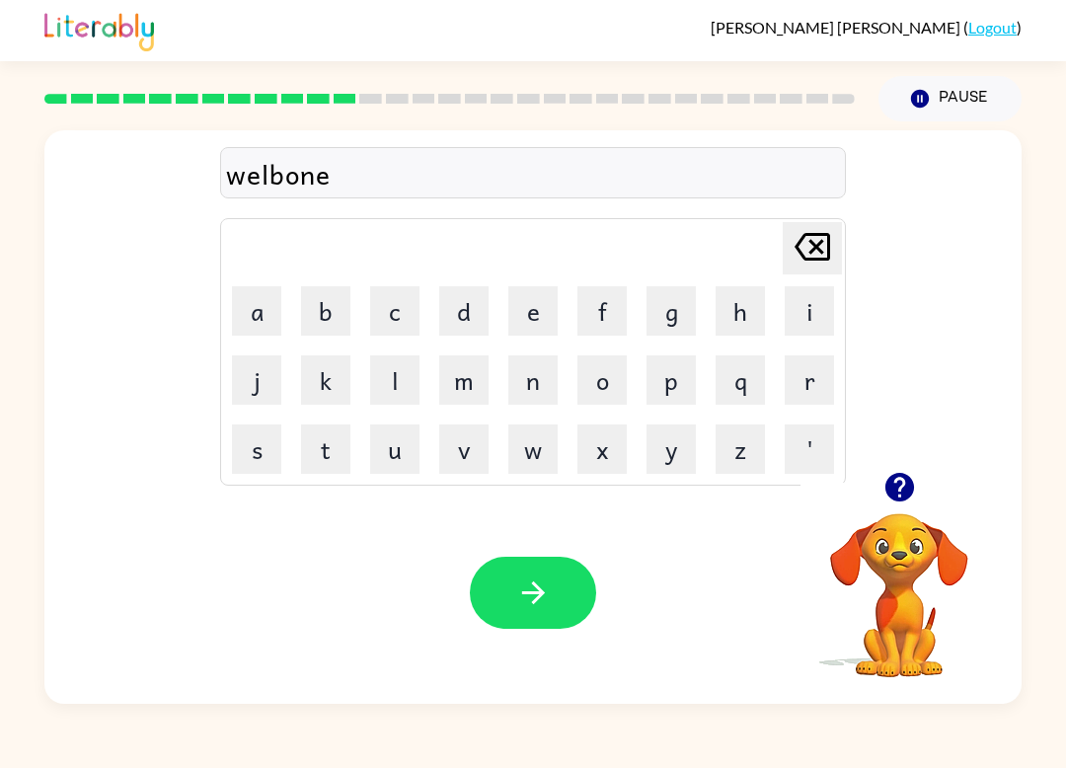
click at [549, 579] on icon "button" at bounding box center [533, 593] width 35 height 35
click at [932, 105] on button "Pause Pause" at bounding box center [950, 98] width 143 height 45
